Goal: Task Accomplishment & Management: Use online tool/utility

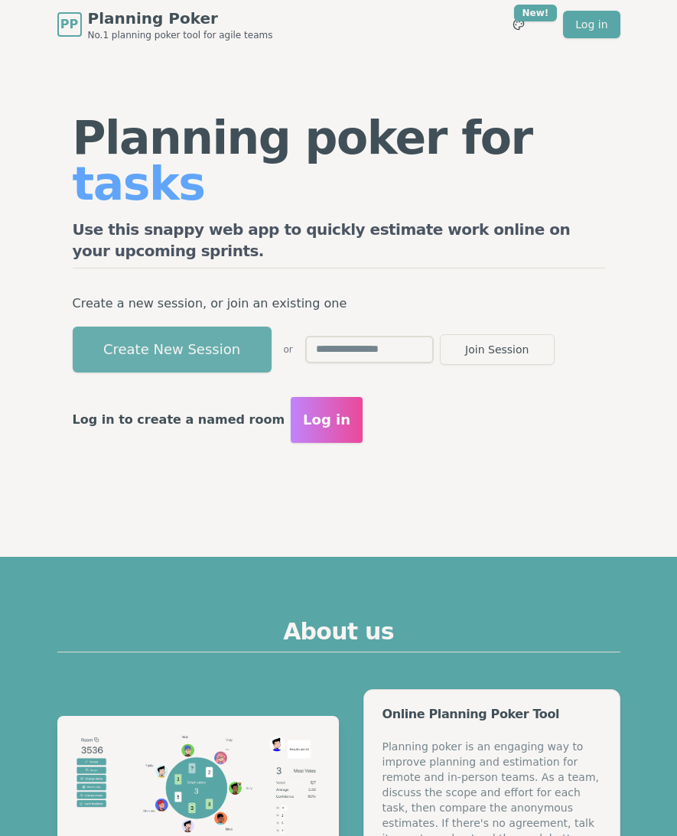
click at [171, 327] on button "Create New Session" at bounding box center [172, 350] width 199 height 46
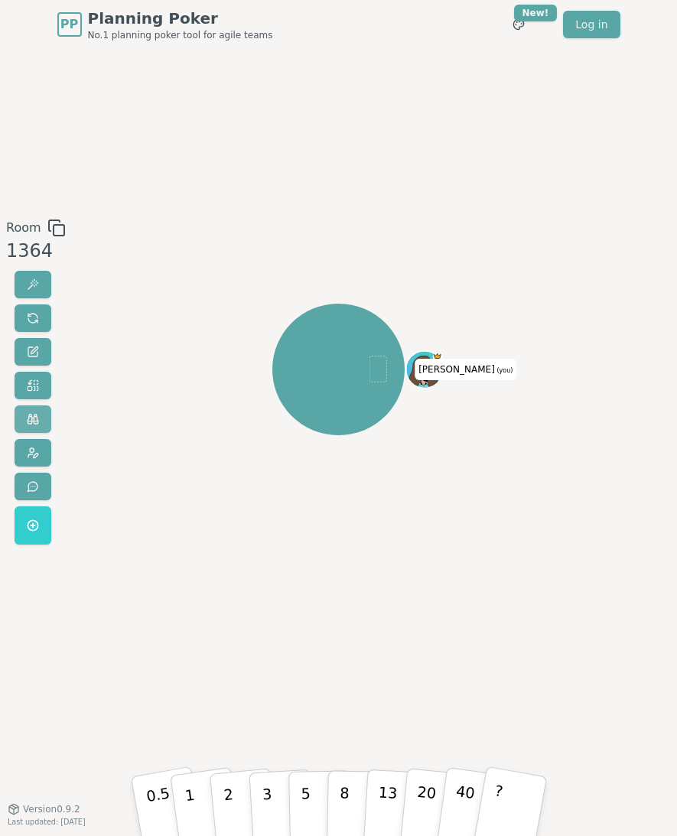
click at [31, 414] on span at bounding box center [33, 419] width 12 height 12
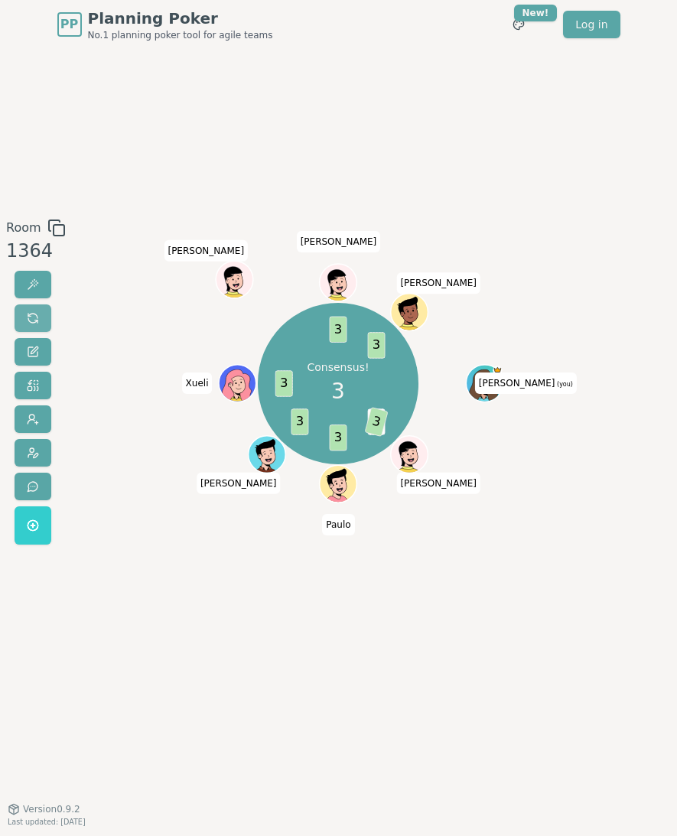
click at [34, 318] on span at bounding box center [33, 318] width 12 height 12
click at [31, 319] on span at bounding box center [33, 318] width 12 height 12
click at [31, 314] on span at bounding box center [33, 318] width 12 height 12
click at [29, 318] on span at bounding box center [33, 318] width 12 height 12
click at [39, 317] on button at bounding box center [33, 318] width 37 height 28
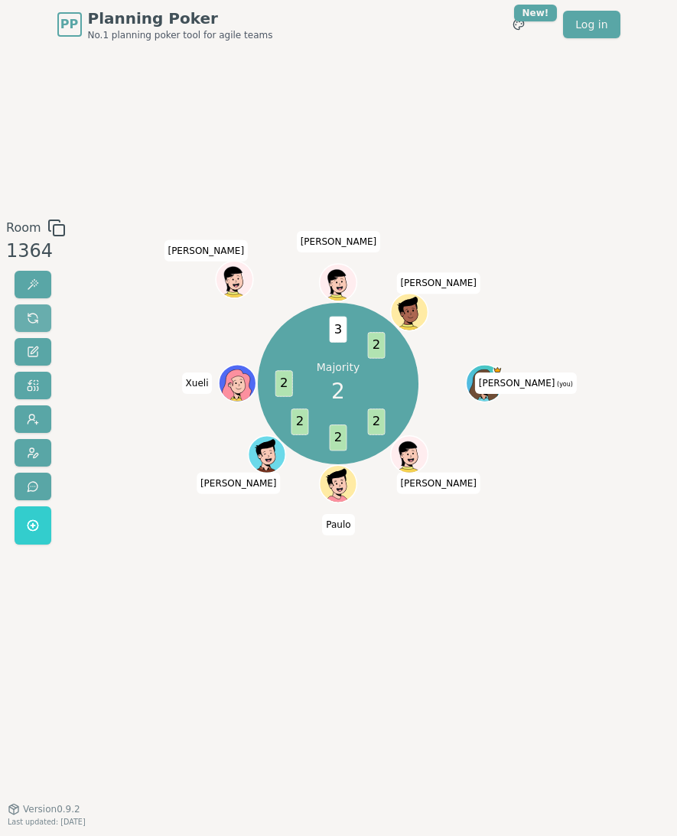
click at [36, 314] on span at bounding box center [33, 318] width 12 height 12
click at [37, 320] on span at bounding box center [33, 318] width 12 height 12
click at [30, 318] on span at bounding box center [33, 318] width 12 height 12
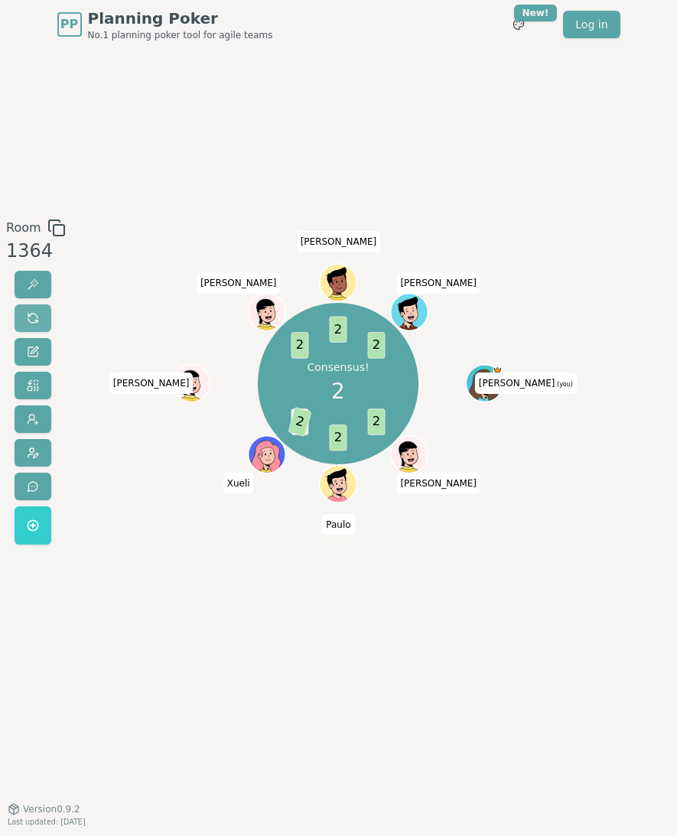
click at [30, 319] on span at bounding box center [33, 318] width 12 height 12
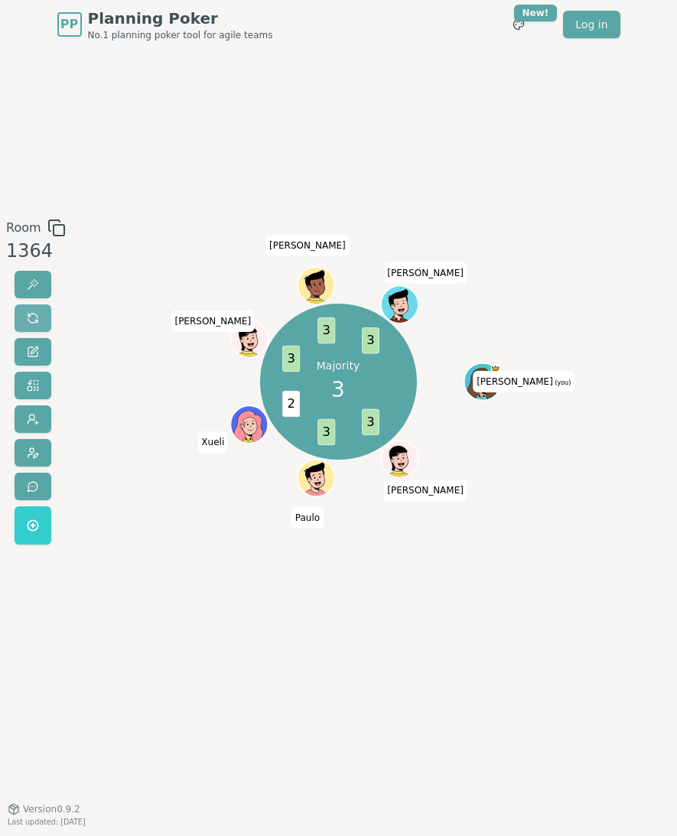
click at [24, 317] on button at bounding box center [33, 318] width 37 height 28
click at [31, 313] on span at bounding box center [33, 318] width 12 height 12
